Goal: Find specific page/section: Find specific page/section

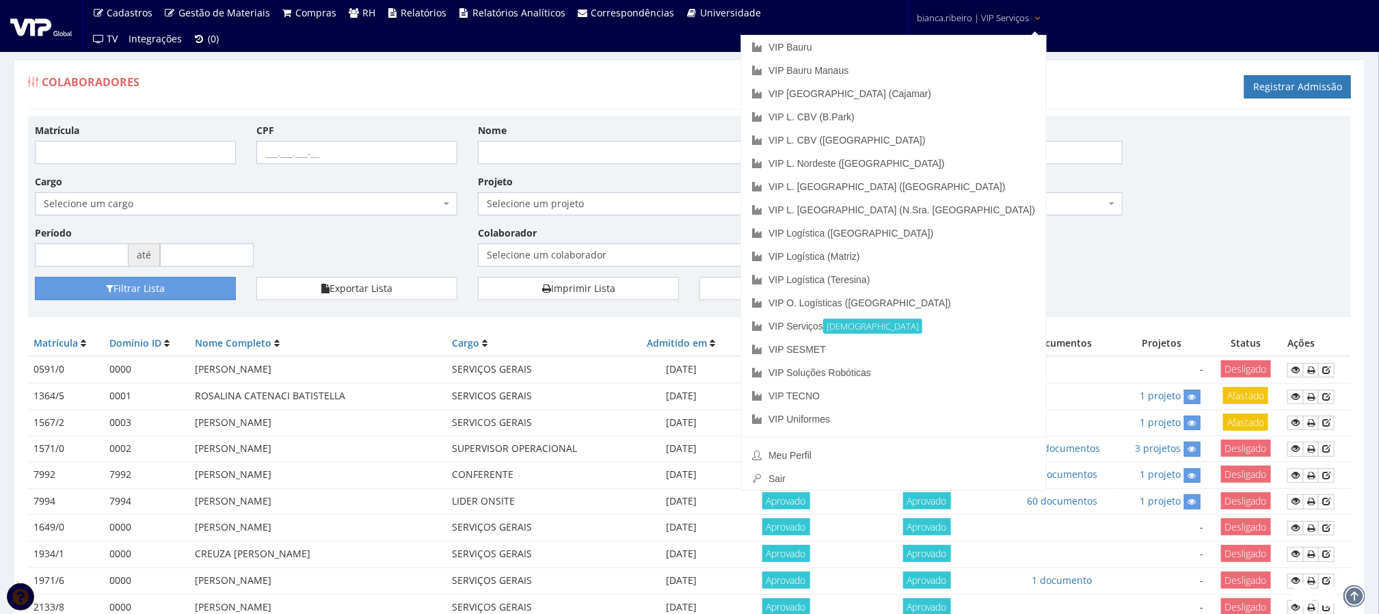
click at [977, 19] on span "bianca.ribeiro | VIP Serviços" at bounding box center [973, 18] width 112 height 14
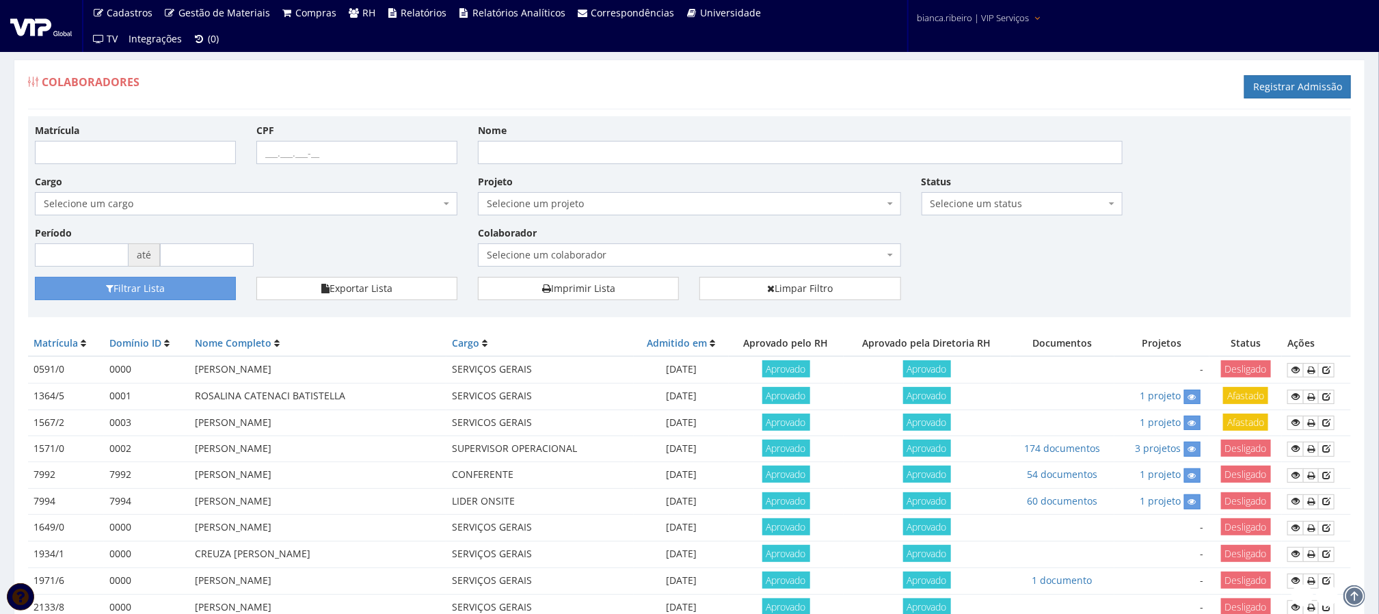
click at [977, 19] on span "bianca.ribeiro | VIP Serviços" at bounding box center [973, 18] width 112 height 14
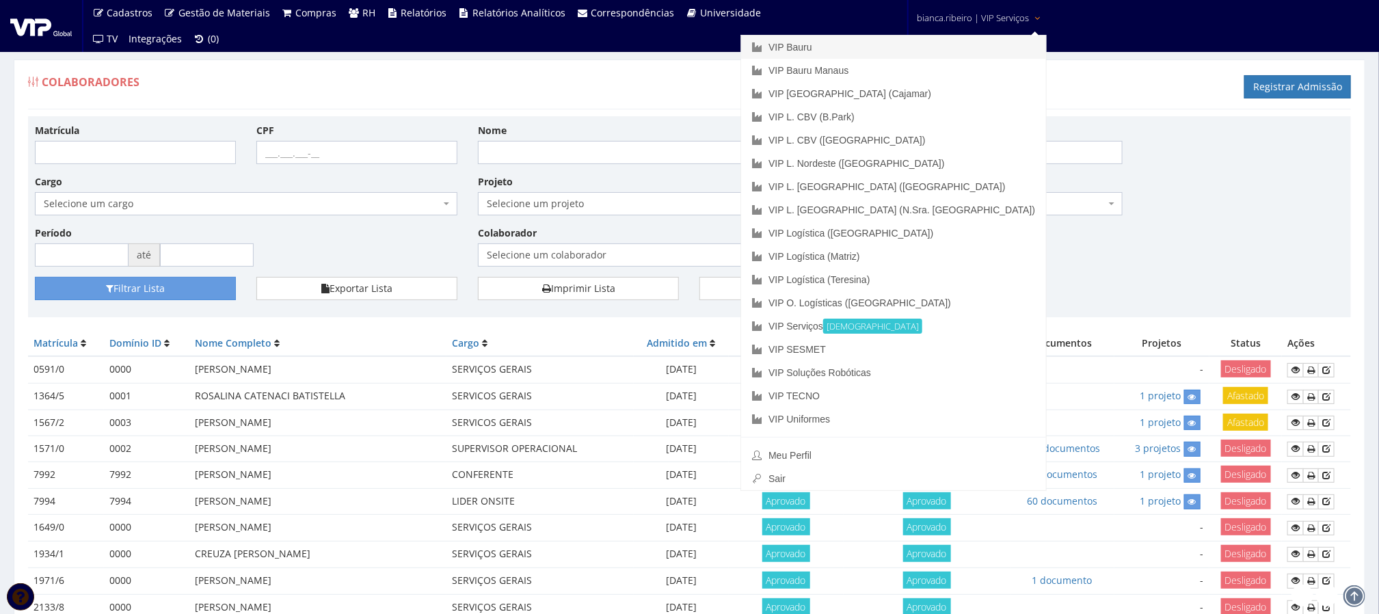
click at [931, 52] on link "VIP Bauru" at bounding box center [893, 47] width 305 height 23
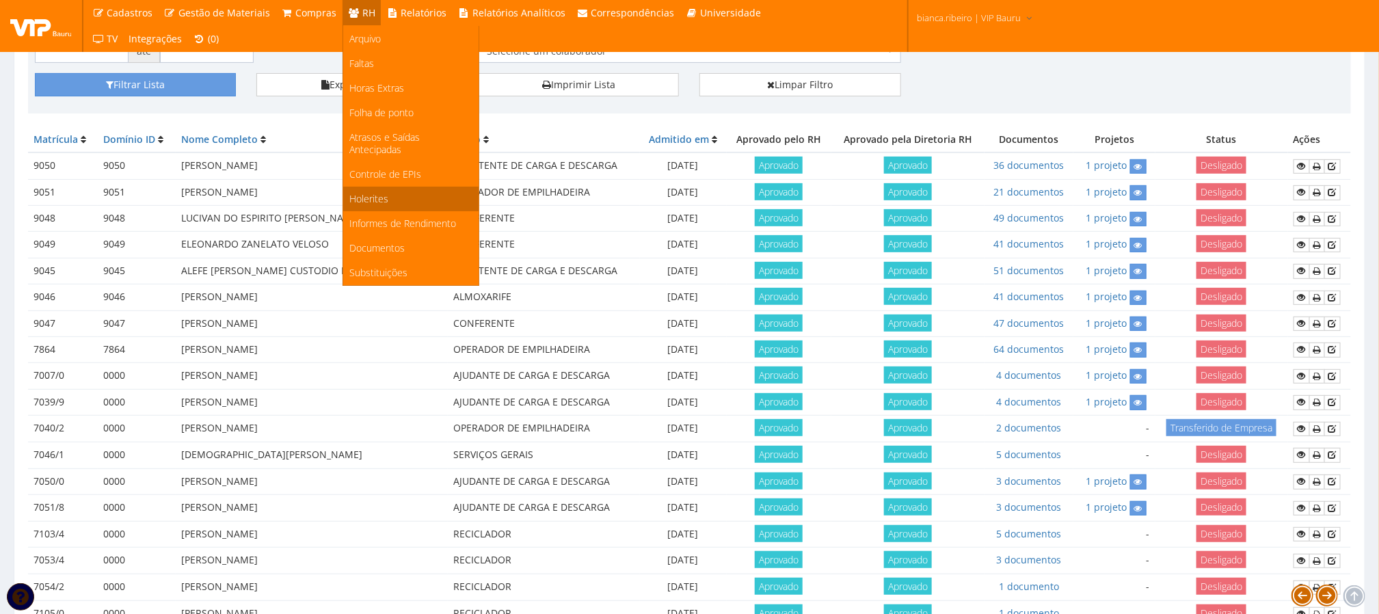
scroll to position [205, 0]
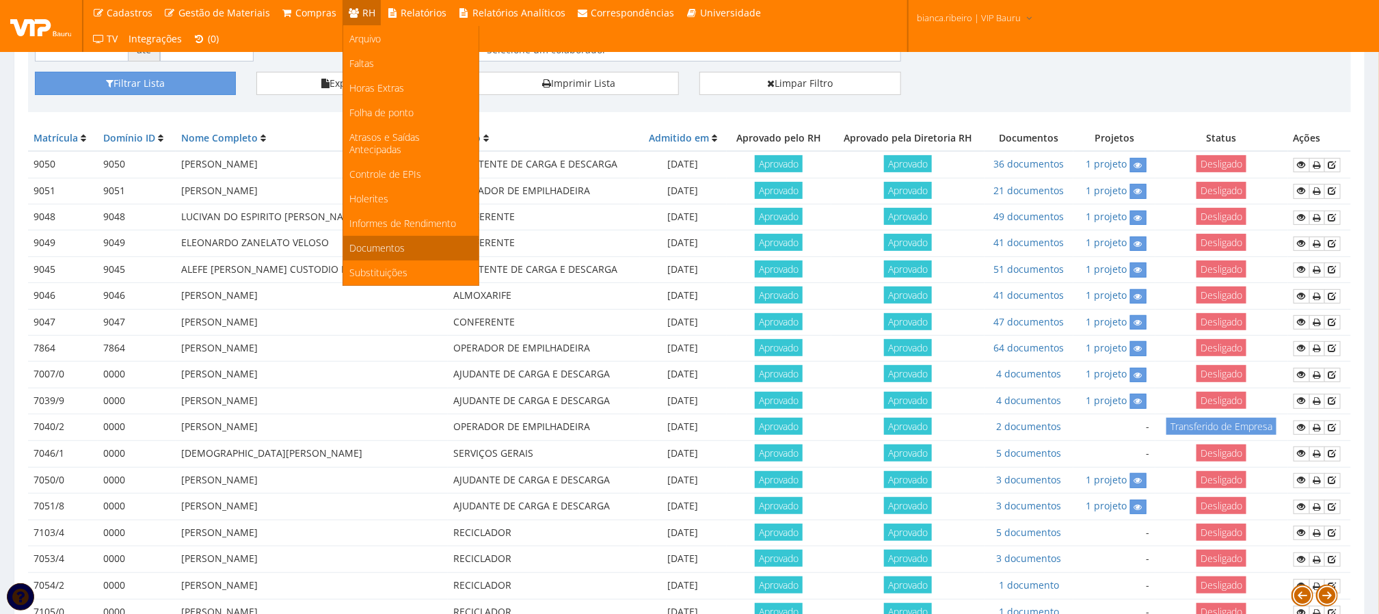
click at [400, 252] on link "Documentos" at bounding box center [410, 248] width 135 height 25
